Goal: Transaction & Acquisition: Register for event/course

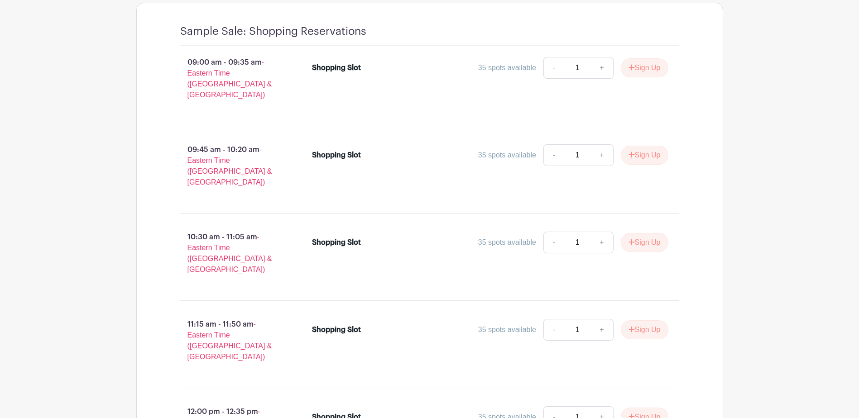
scroll to position [743, 0]
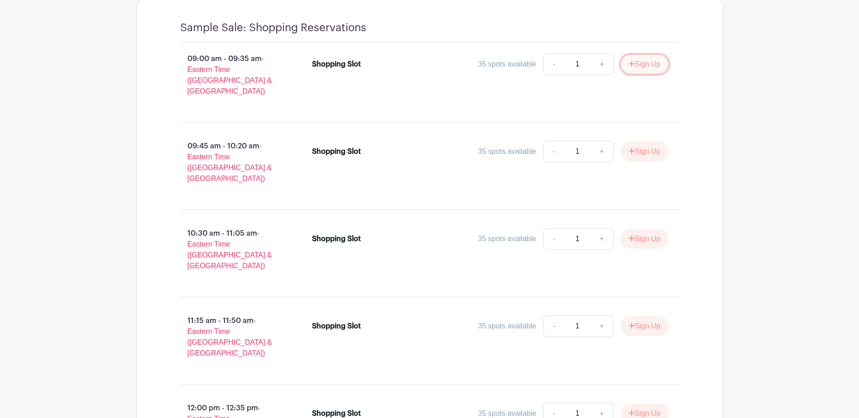
click at [641, 65] on button "Sign Up" at bounding box center [645, 64] width 48 height 19
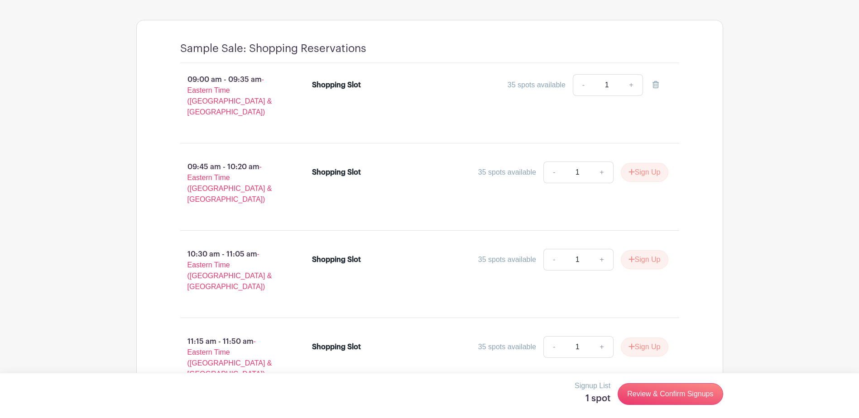
scroll to position [715, 0]
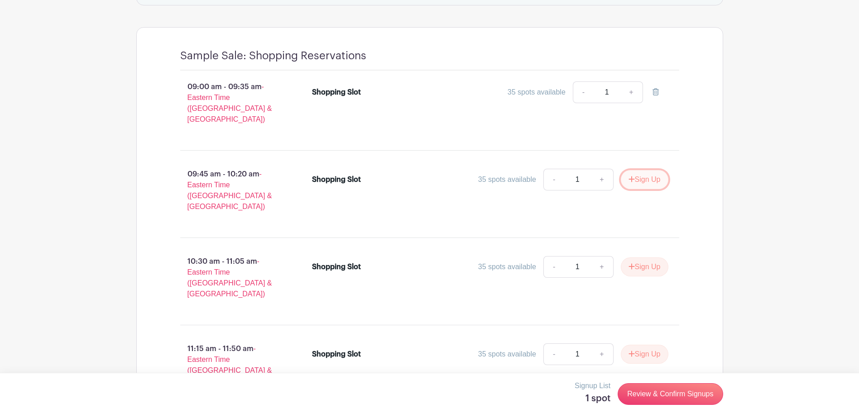
click at [644, 173] on button "Sign Up" at bounding box center [645, 179] width 48 height 19
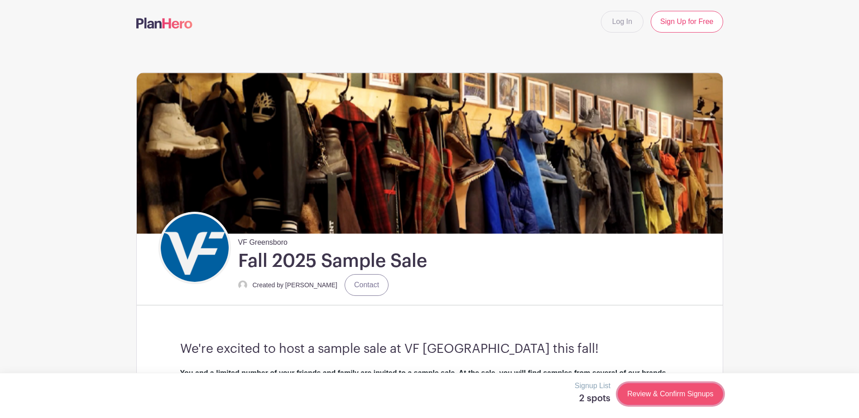
click at [678, 392] on link "Review & Confirm Signups" at bounding box center [670, 394] width 105 height 22
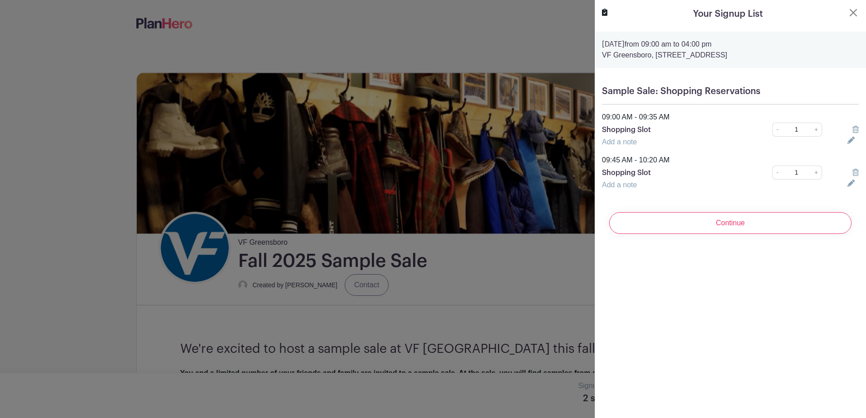
click at [852, 131] on icon at bounding box center [855, 129] width 6 height 7
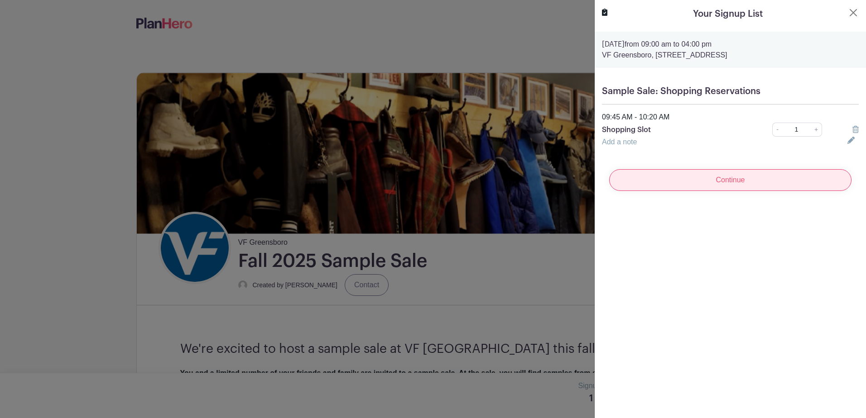
click at [781, 177] on input "Continue" at bounding box center [730, 180] width 242 height 22
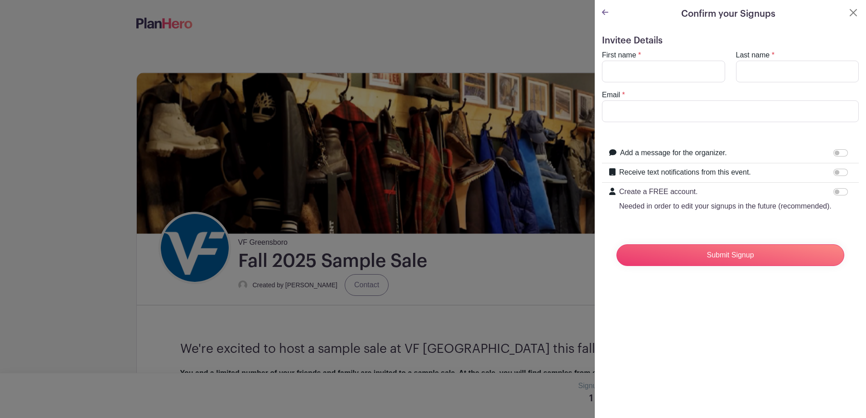
click at [653, 52] on div "First name *" at bounding box center [663, 66] width 134 height 33
click at [649, 63] on input "First name" at bounding box center [663, 72] width 123 height 22
type input "Dana"
type input "Bishop"
type input "danabishop249@gmail.com"
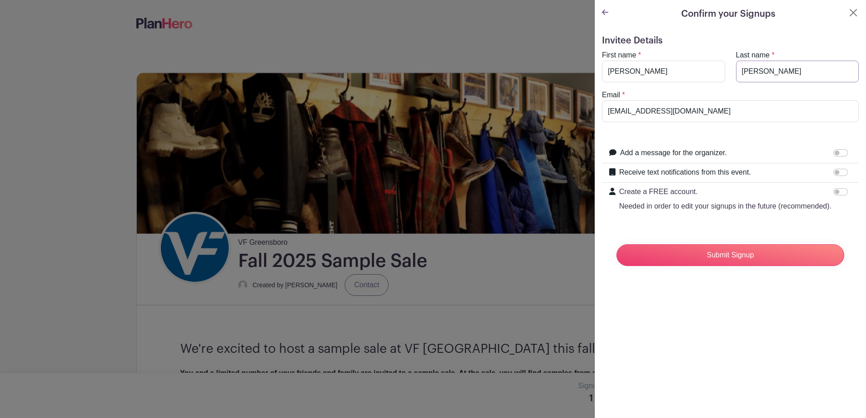
click at [751, 72] on input "Bishop" at bounding box center [797, 72] width 123 height 22
drag, startPoint x: 735, startPoint y: 71, endPoint x: 732, endPoint y: 58, distance: 13.0
click at [731, 67] on div "Last name * Bishop" at bounding box center [797, 66] width 134 height 33
type input "Mac"
drag, startPoint x: 694, startPoint y: 109, endPoint x: 687, endPoint y: 110, distance: 6.4
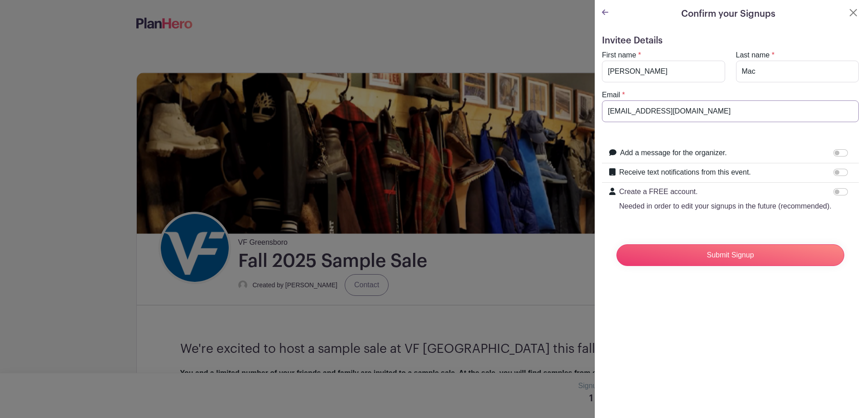
click at [694, 109] on input "danabishop249@gmail.com" at bounding box center [730, 112] width 257 height 22
drag, startPoint x: 724, startPoint y: 113, endPoint x: 586, endPoint y: 105, distance: 137.9
click at [657, 115] on input "dana_macdougall@vf.c" at bounding box center [730, 112] width 257 height 22
click at [690, 111] on input "dana_macdougall@vf.c" at bounding box center [730, 112] width 257 height 22
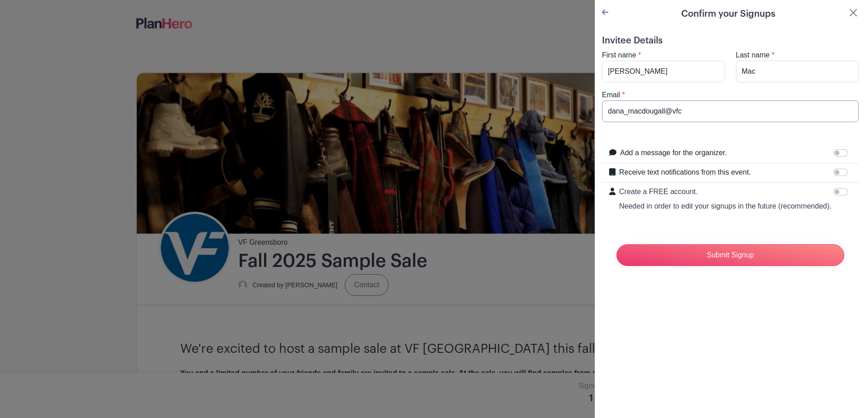
type input "dana_macdougall@vfc"
click at [798, 212] on p "Needed in order to edit your signups in the future (recommended)." at bounding box center [725, 206] width 212 height 11
click at [833, 196] on input "Create a FREE account. Needed in order to edit your signups in the future (reco…" at bounding box center [840, 191] width 14 height 7
checkbox input "true"
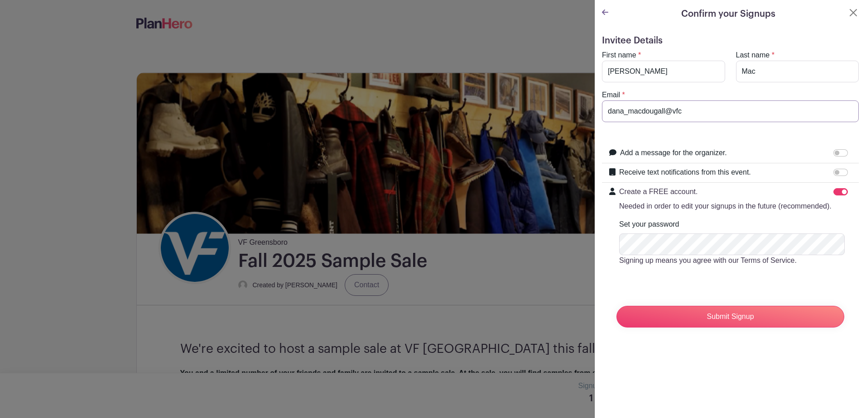
click at [697, 112] on input "dana_macdougall@vfc" at bounding box center [730, 112] width 257 height 22
type input "dana_macdougall@vfc.com"
click at [710, 92] on div "Email * dana_macdougall@vfc.com" at bounding box center [730, 106] width 268 height 33
click at [723, 328] on input "Submit Signup" at bounding box center [730, 317] width 228 height 22
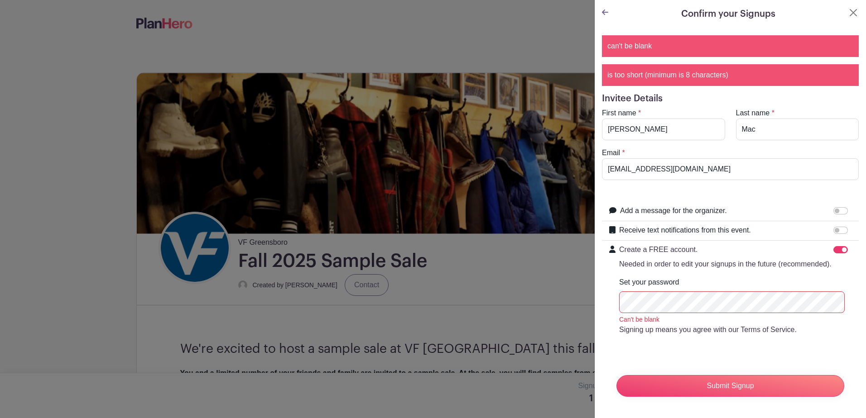
scroll to position [18, 0]
click at [833, 246] on input "Create a FREE account. Needed in order to edit your signups in the future (reco…" at bounding box center [840, 249] width 14 height 7
checkbox input "false"
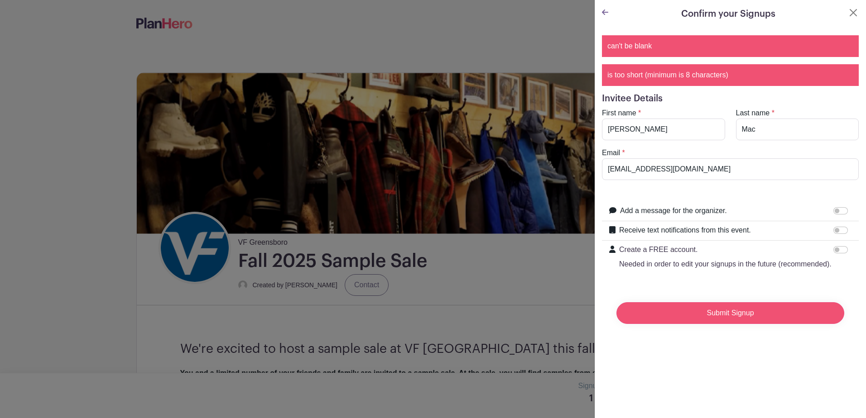
click at [751, 324] on input "Submit Signup" at bounding box center [730, 313] width 228 height 22
